Goal: Complete application form: Complete application form

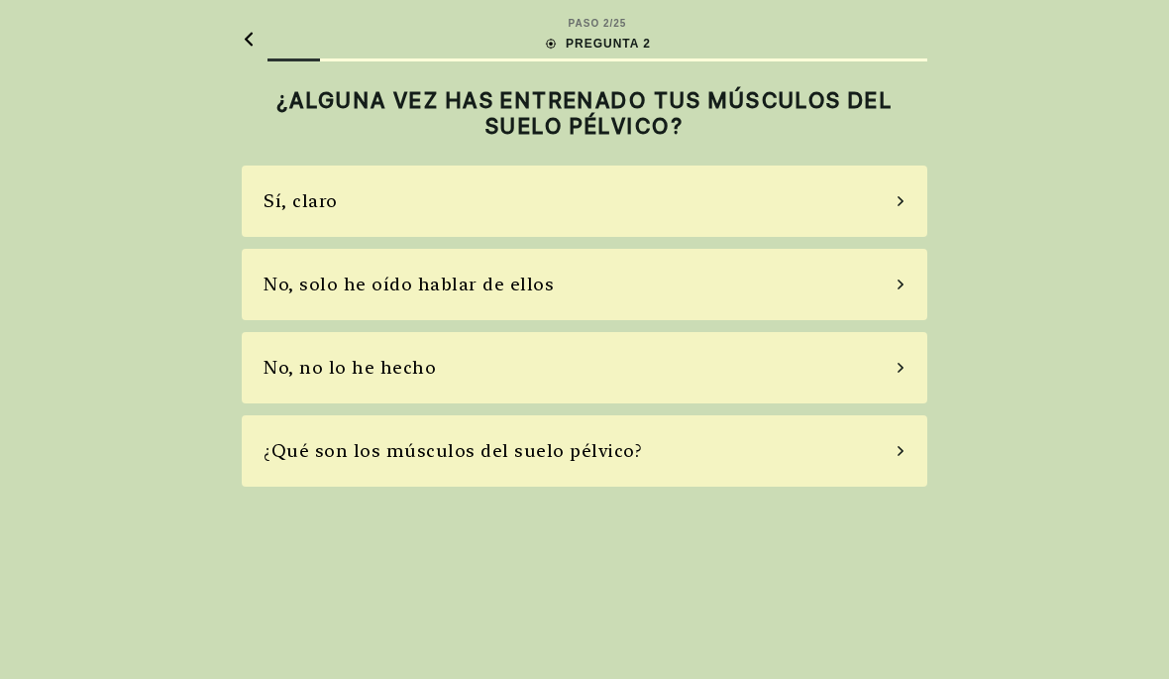
click at [534, 370] on div "No, no lo he hecho" at bounding box center [585, 367] width 686 height 71
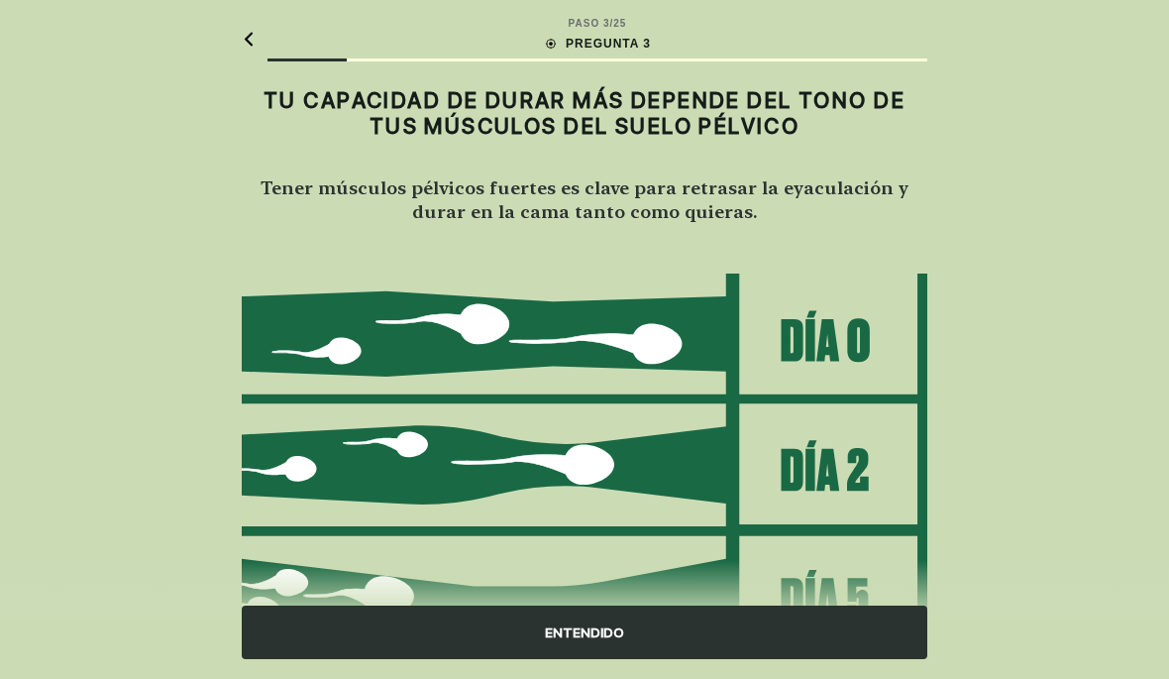
click at [602, 620] on div "ENTENDIDO" at bounding box center [585, 633] width 686 height 54
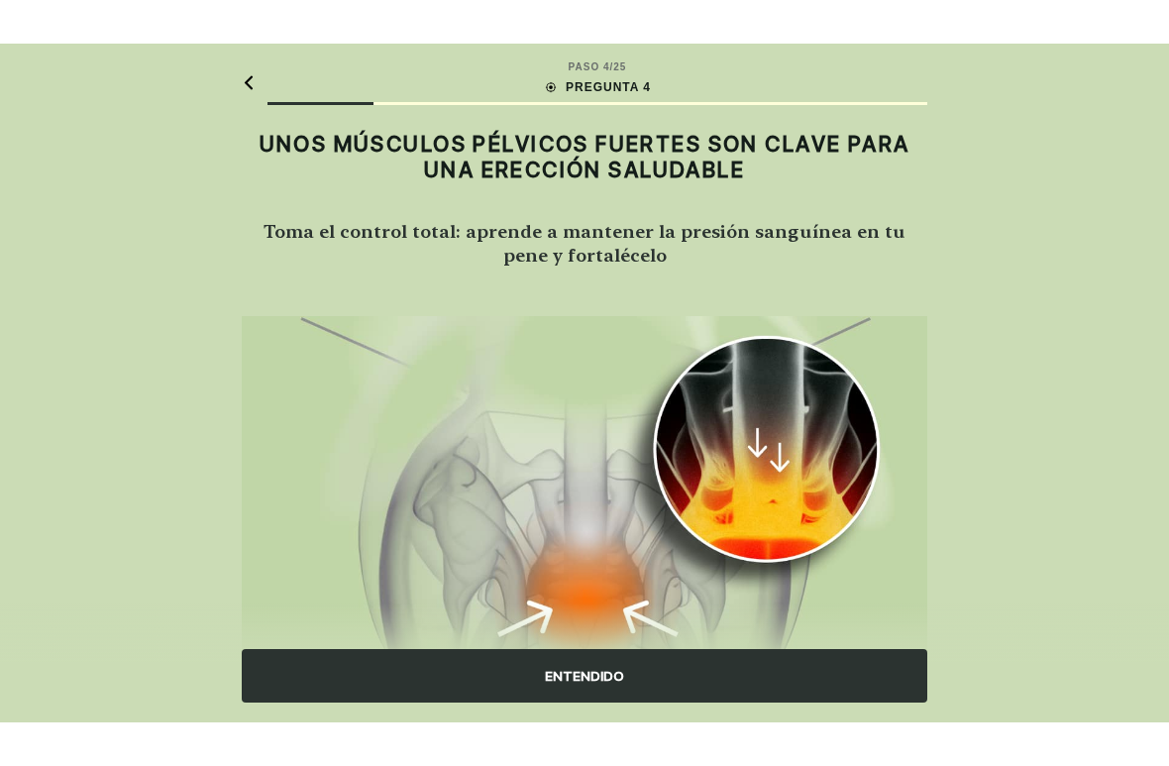
scroll to position [81, 0]
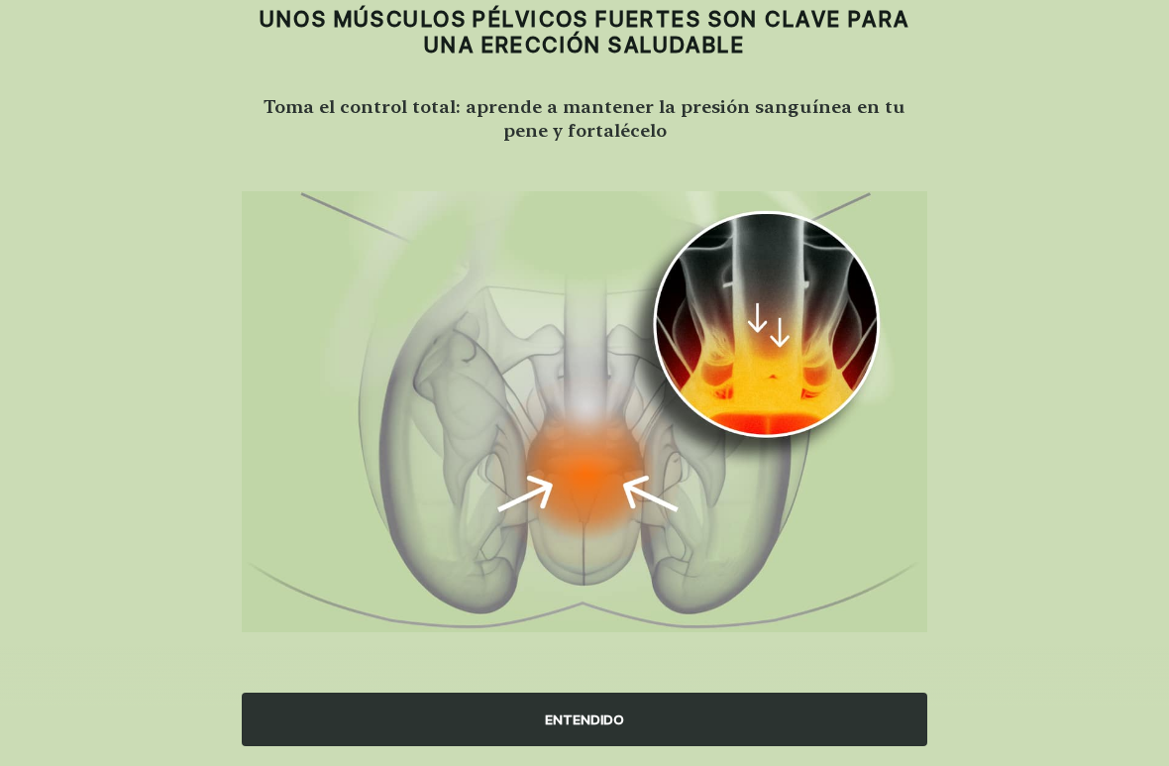
click at [615, 678] on div "ENTENDIDO" at bounding box center [585, 720] width 686 height 54
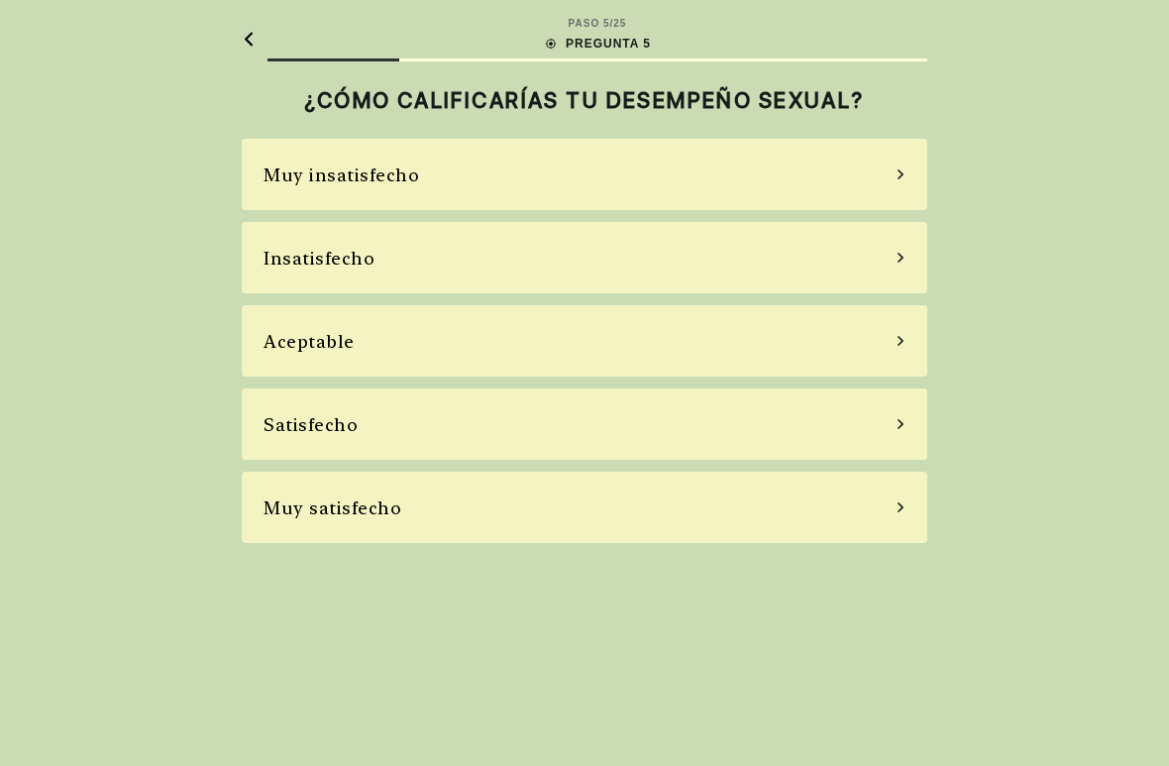
scroll to position [0, 0]
click at [744, 430] on div "Satisfecho" at bounding box center [585, 423] width 686 height 71
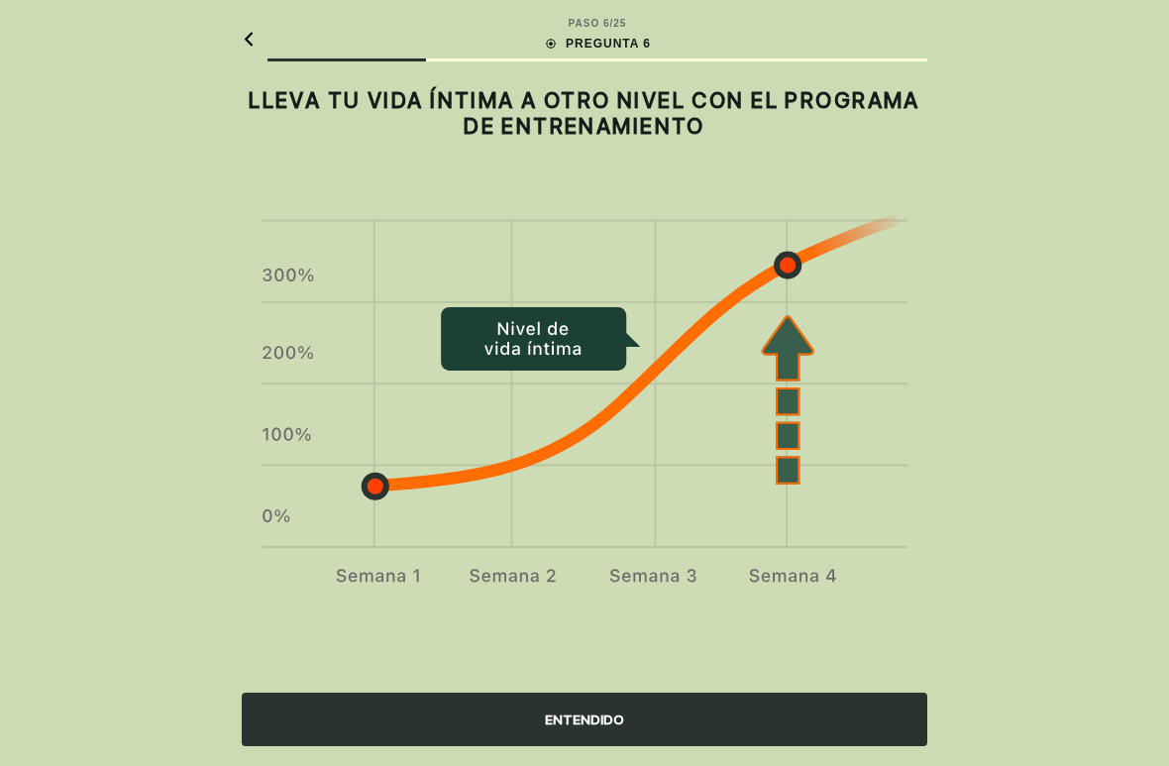
click at [632, 678] on div "ENTENDIDO" at bounding box center [585, 720] width 686 height 54
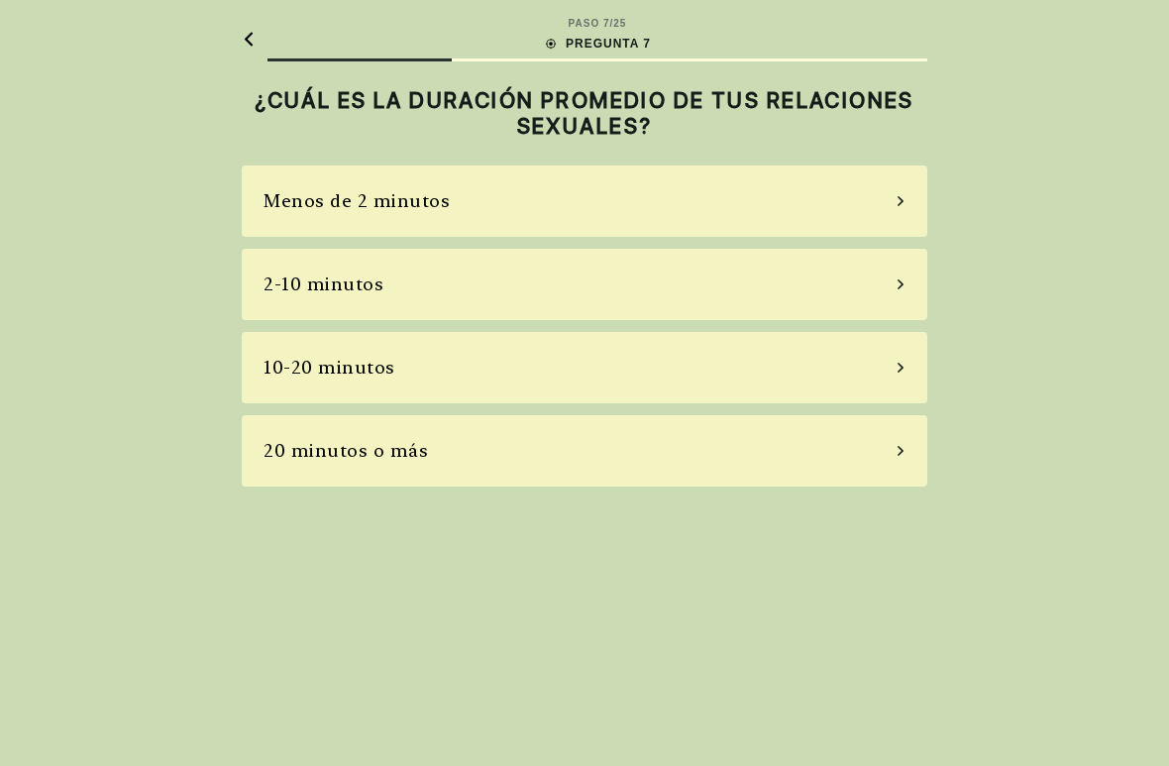
click at [766, 446] on div "20 minutos o más" at bounding box center [585, 450] width 686 height 71
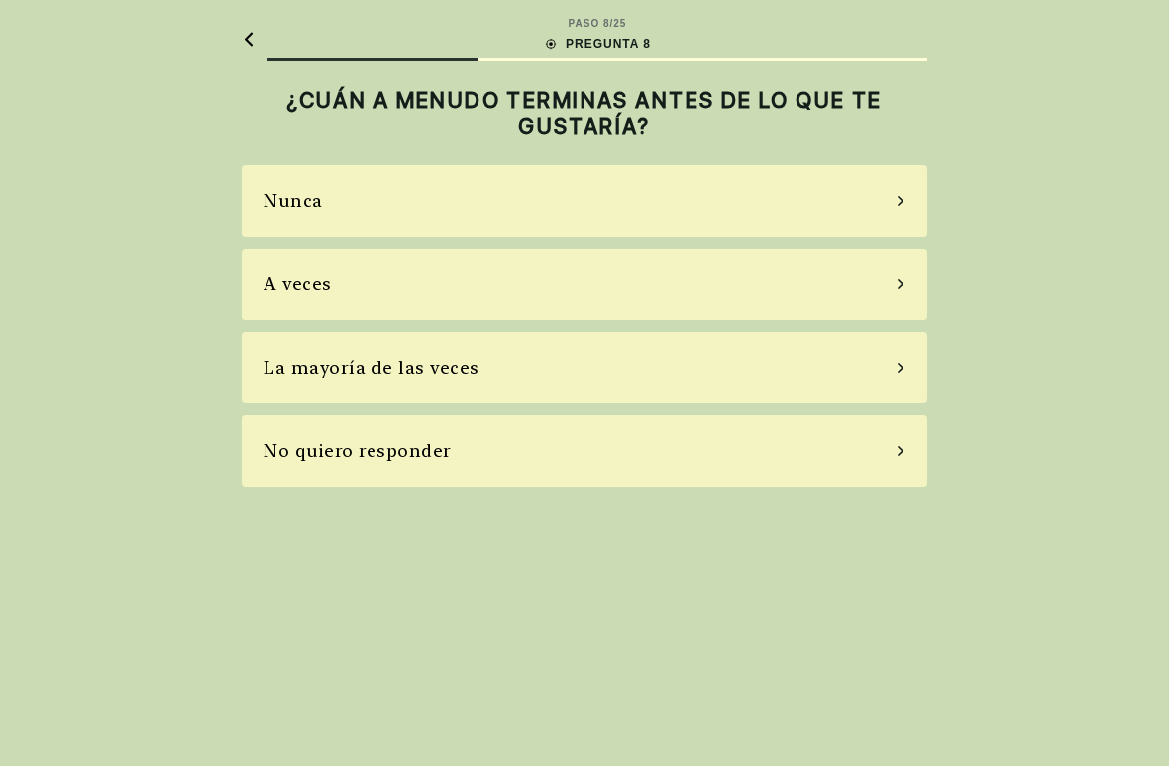
click at [780, 286] on div "A veces" at bounding box center [585, 284] width 686 height 71
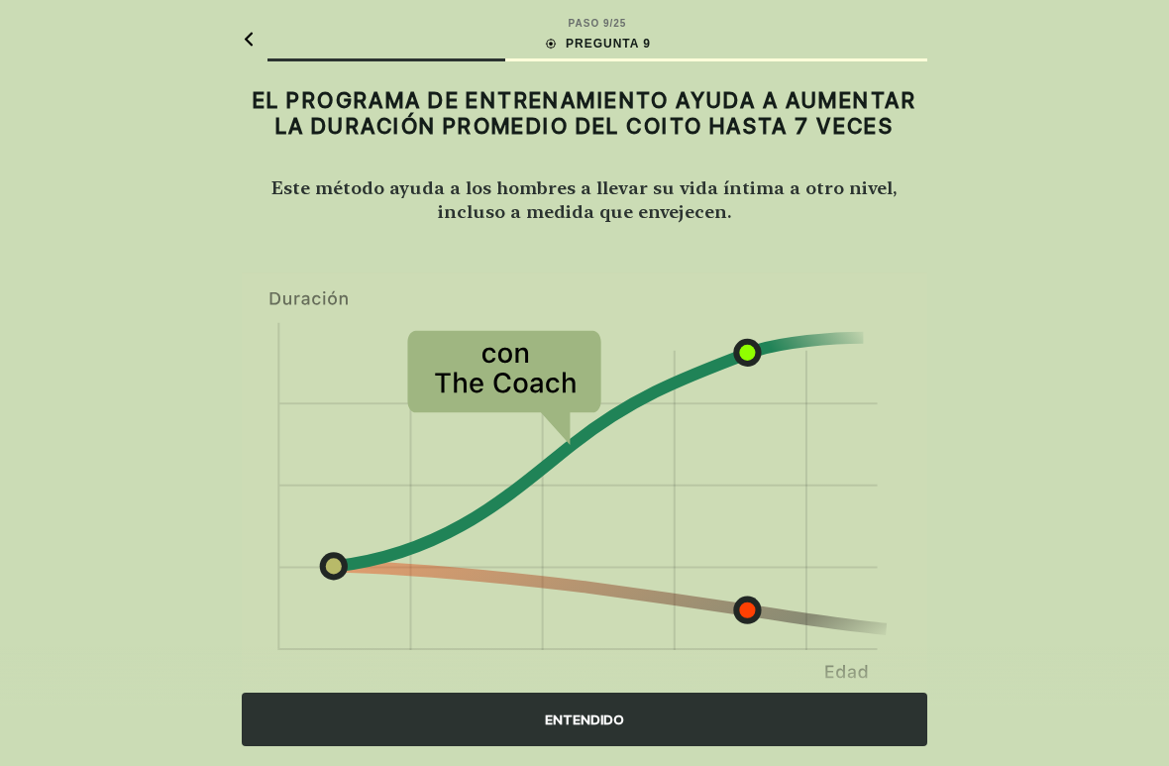
click at [644, 678] on div "ENTENDIDO" at bounding box center [585, 720] width 686 height 54
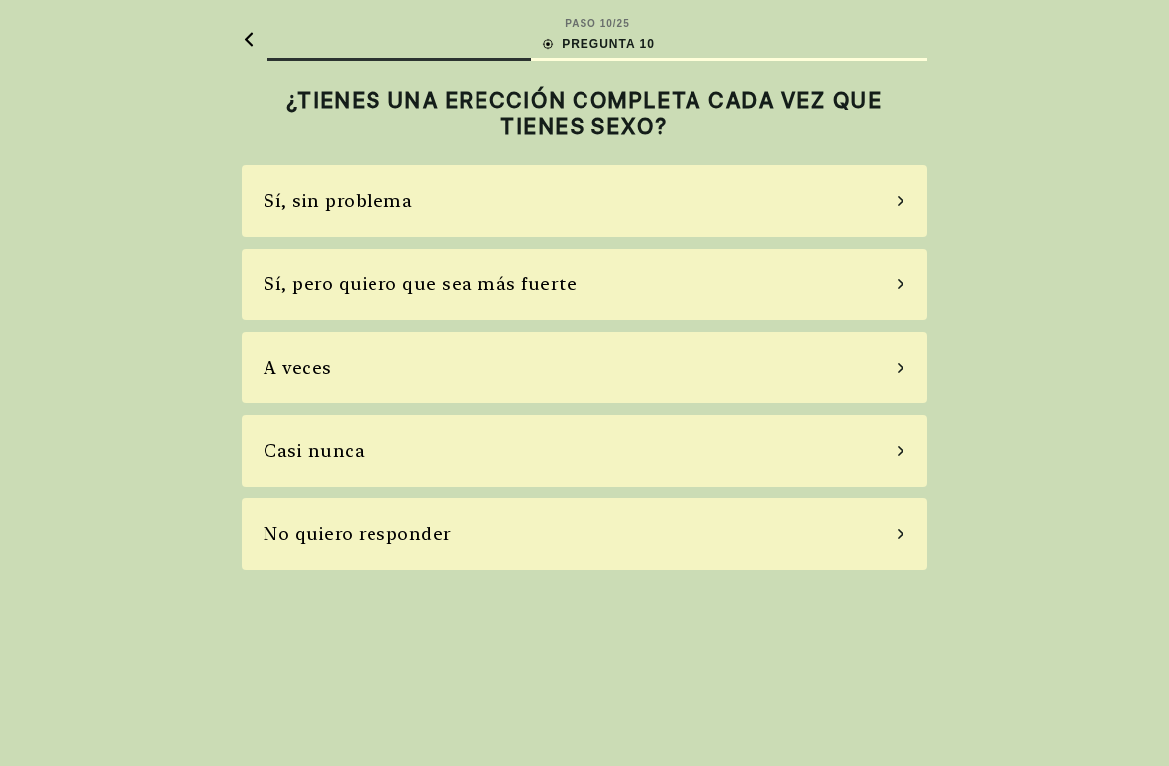
click at [703, 366] on div "A veces" at bounding box center [585, 367] width 686 height 71
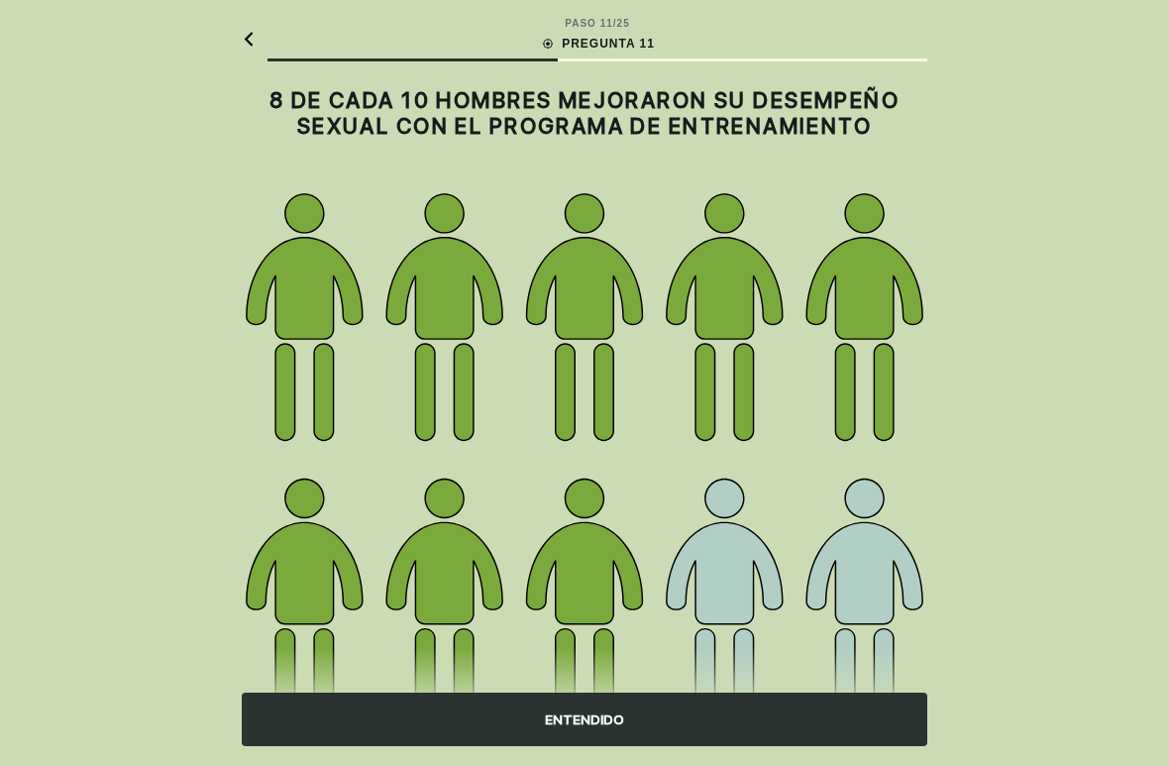
click at [624, 678] on div "ENTENDIDO" at bounding box center [585, 720] width 686 height 54
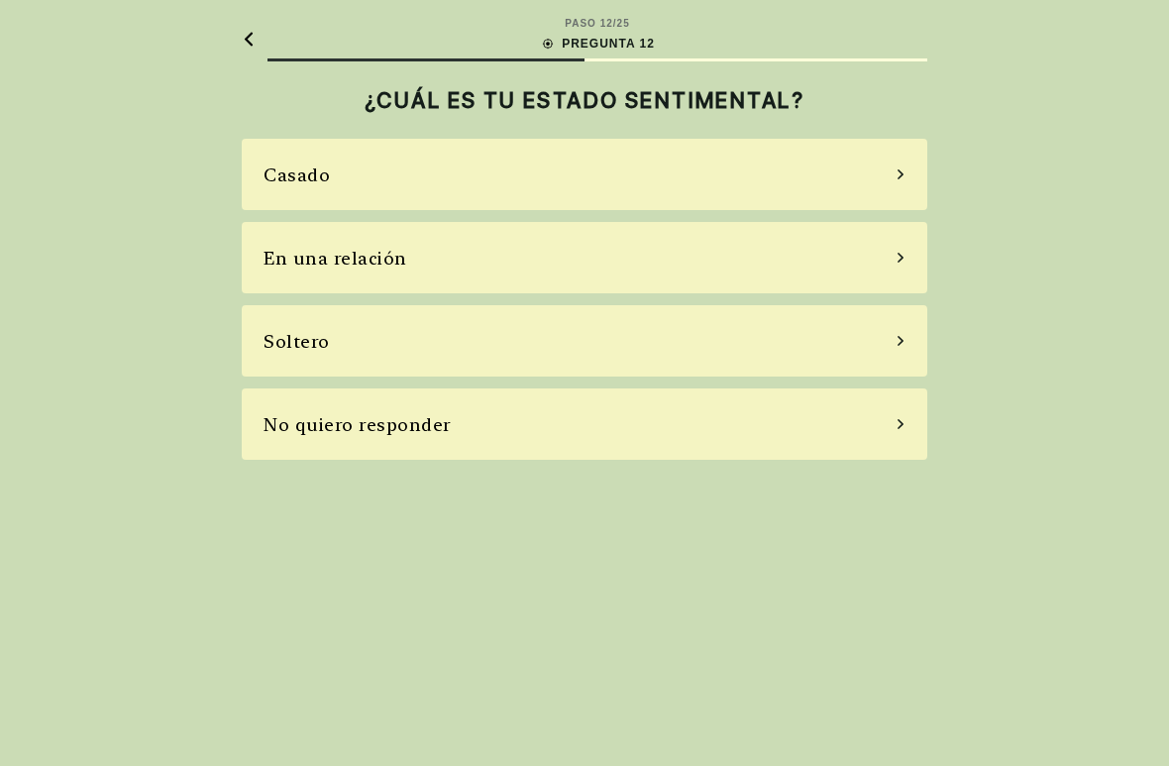
click at [623, 678] on div "PASO 12 / 25 PREGUNTA 12 ¿CUÁL ES TU ESTADO SENTIMENTAL? Casado En una relación…" at bounding box center [584, 383] width 1169 height 766
click at [734, 343] on div "Soltero" at bounding box center [585, 340] width 686 height 71
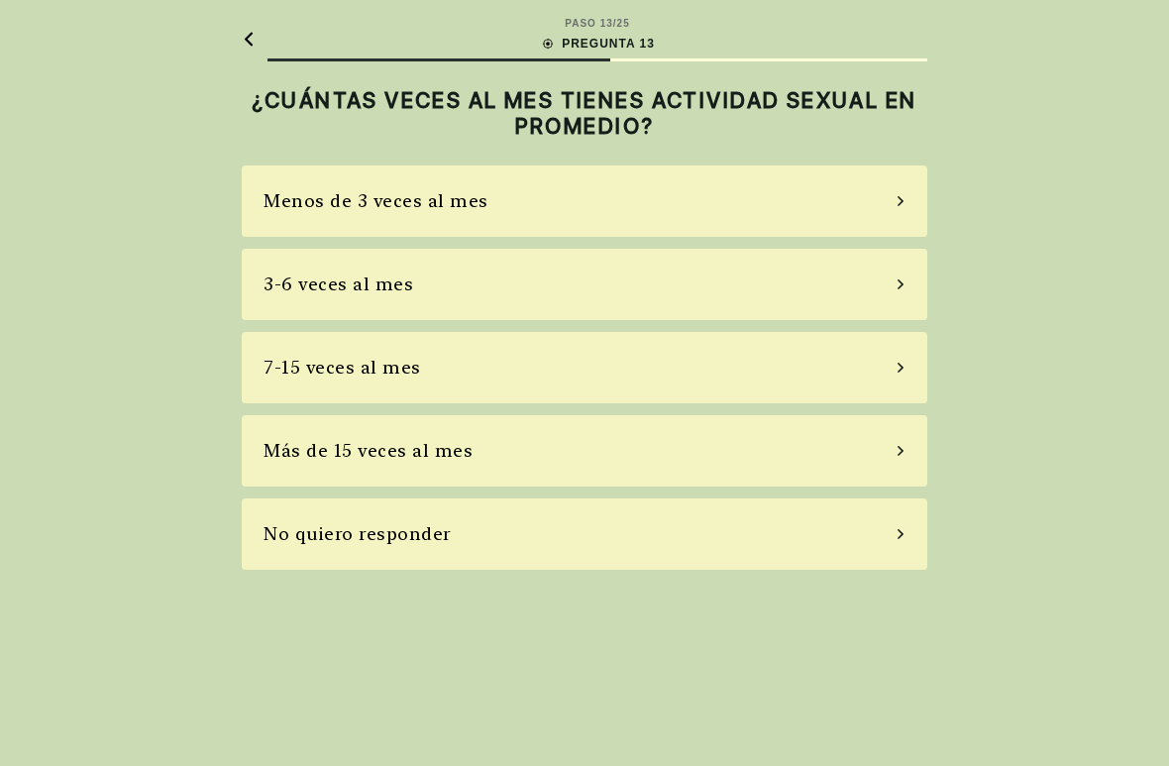
click at [693, 530] on div "No quiero responder" at bounding box center [585, 533] width 686 height 71
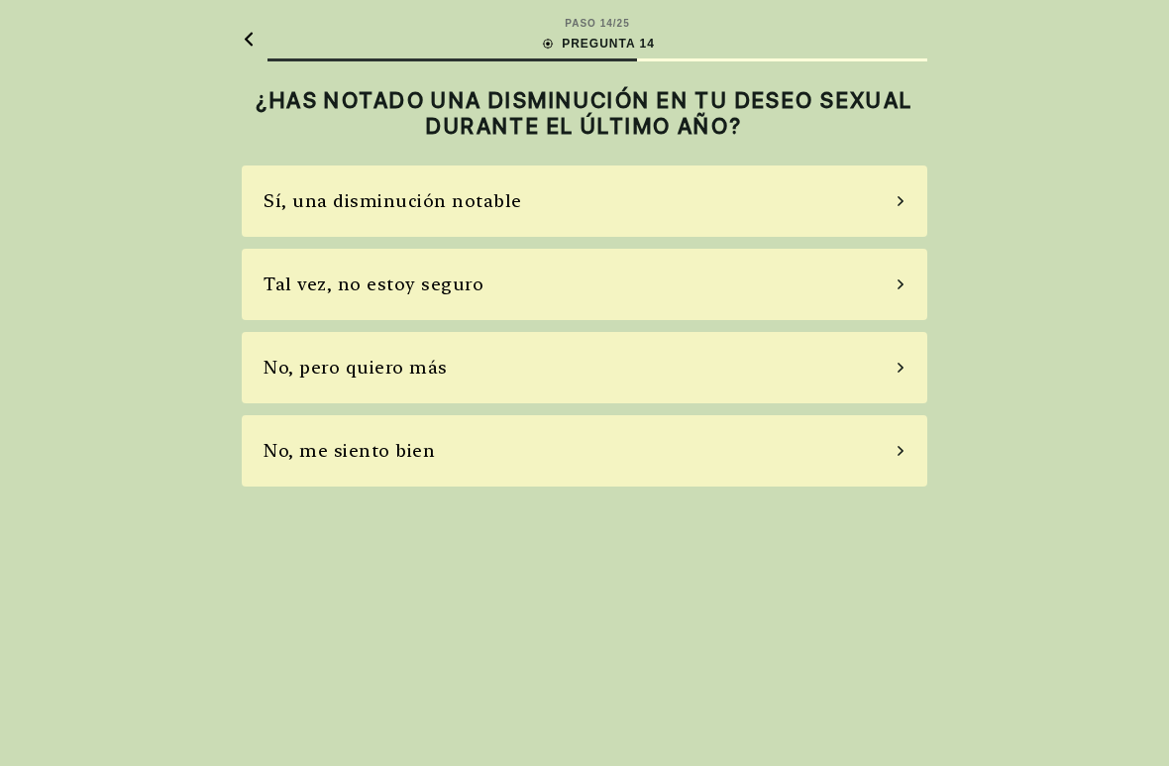
click at [710, 376] on div "No, pero quiero más" at bounding box center [585, 367] width 686 height 71
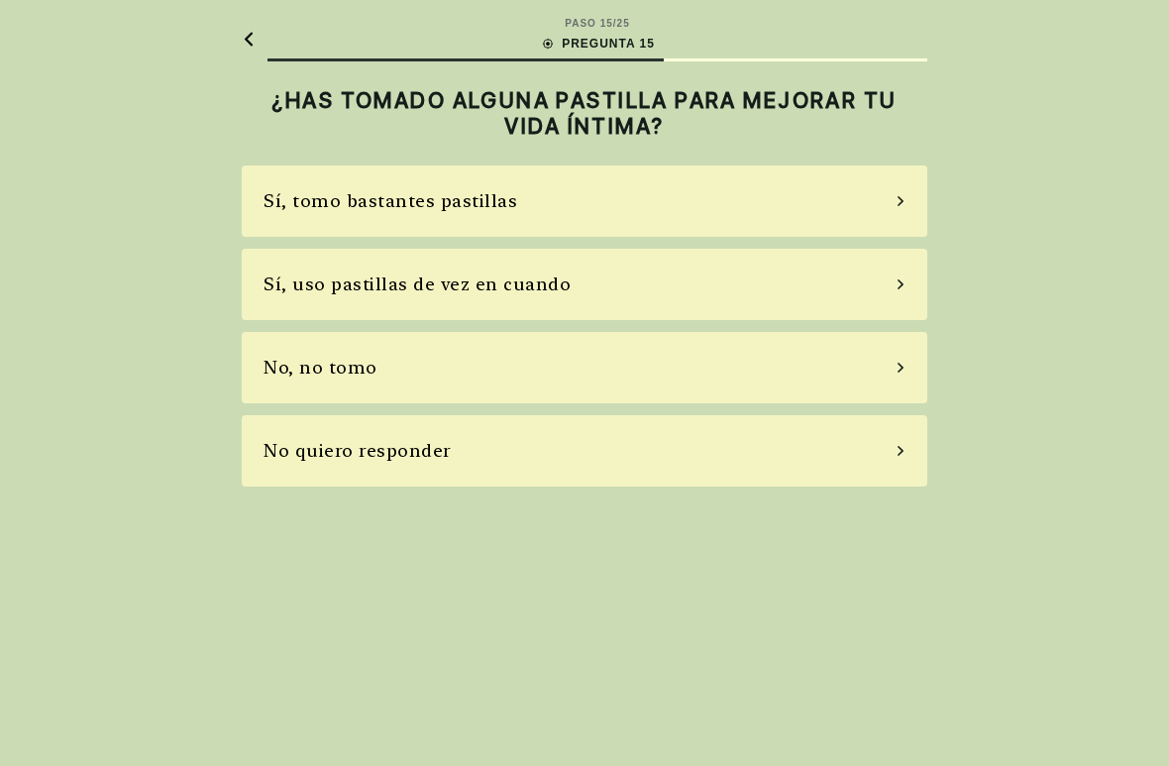
click at [689, 297] on div "Sí, uso pastillas de vez en cuando" at bounding box center [585, 284] width 686 height 71
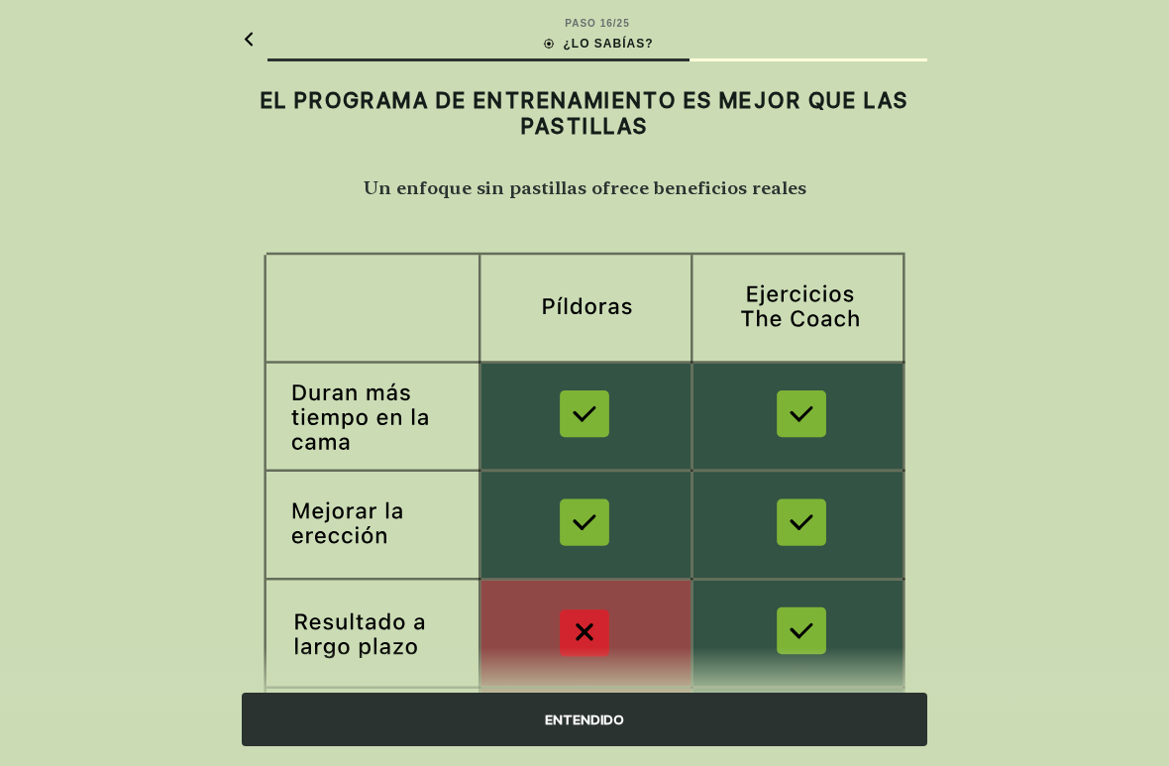
click at [639, 678] on div "ENTENDIDO" at bounding box center [585, 720] width 686 height 54
